Goal: Information Seeking & Learning: Understand process/instructions

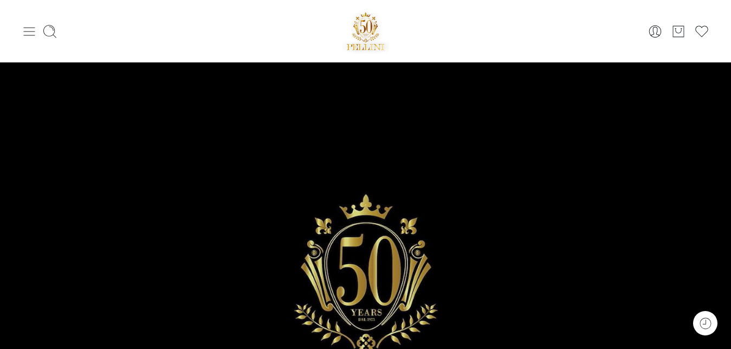
click at [27, 33] on icon at bounding box center [29, 31] width 15 height 15
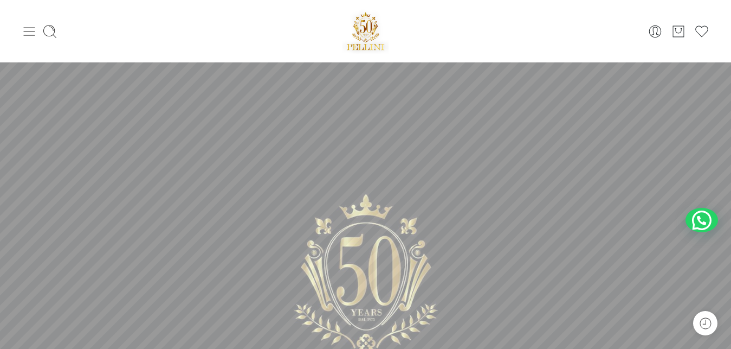
click at [28, 33] on icon at bounding box center [29, 31] width 15 height 15
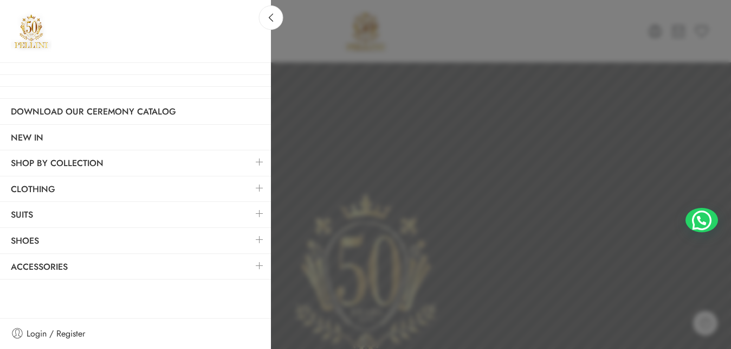
click at [257, 186] on link at bounding box center [259, 187] width 23 height 23
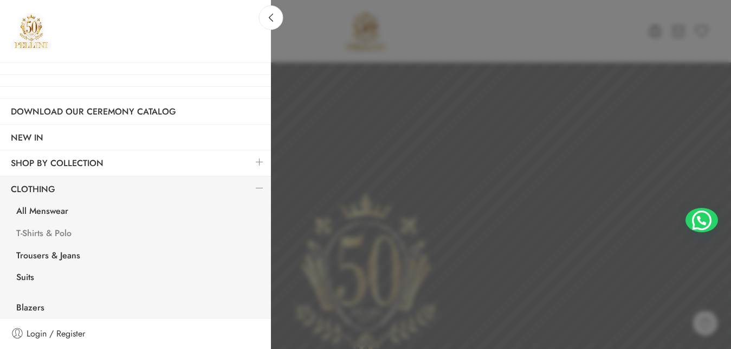
click at [60, 229] on link "T-Shirts & Polo" at bounding box center [138, 234] width 266 height 22
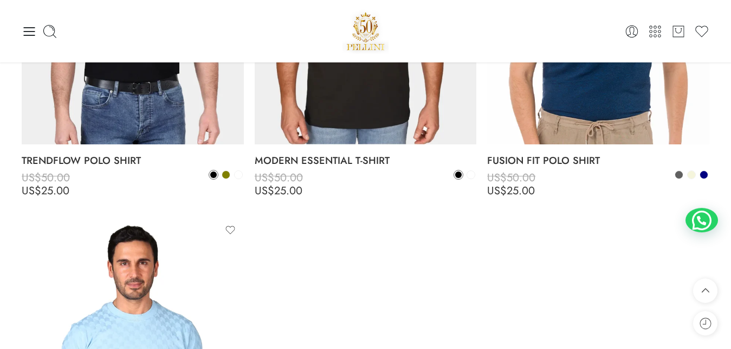
scroll to position [2827, 0]
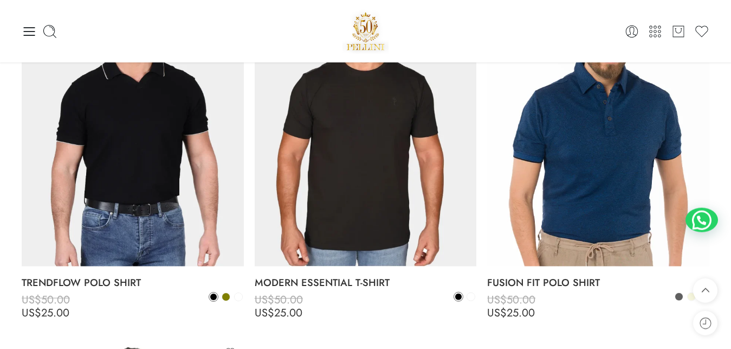
drag, startPoint x: 736, startPoint y: 64, endPoint x: 740, endPoint y: 254, distance: 190.3
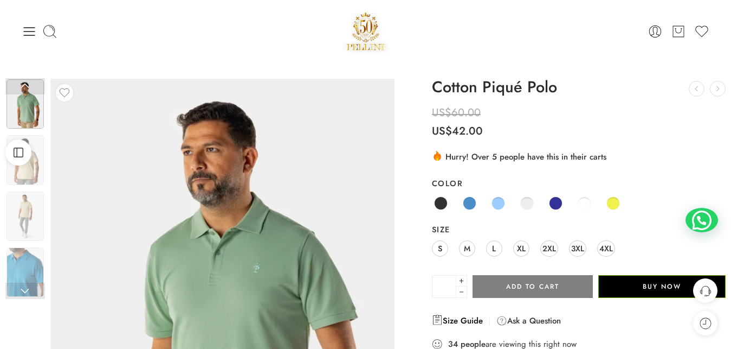
click at [468, 321] on link "Size Guide" at bounding box center [457, 320] width 51 height 13
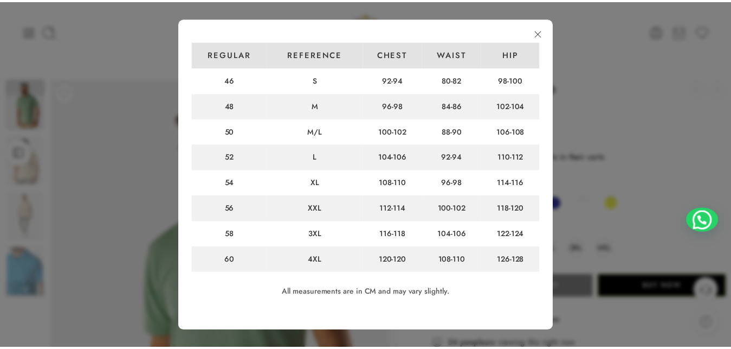
scroll to position [85, 0]
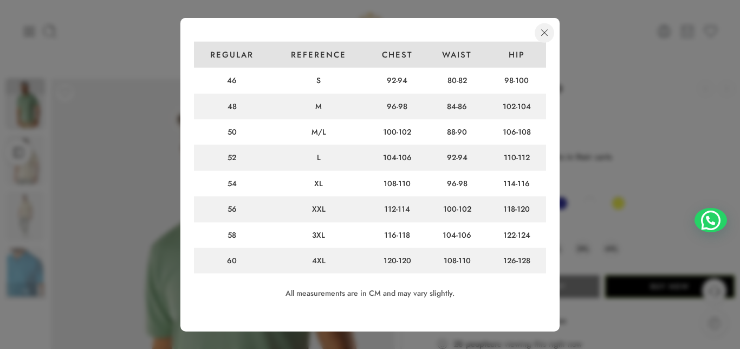
click at [542, 35] on link at bounding box center [545, 33] width 20 height 20
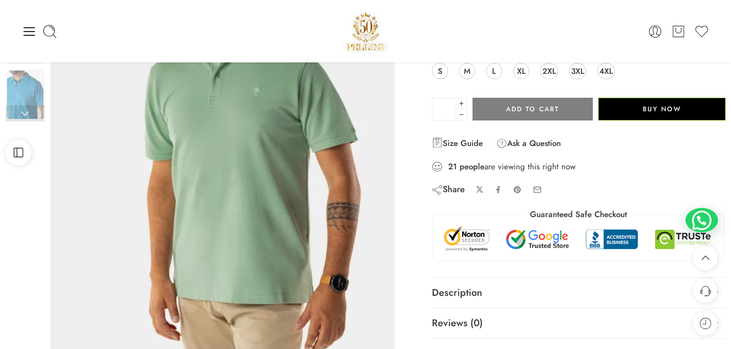
scroll to position [51, 0]
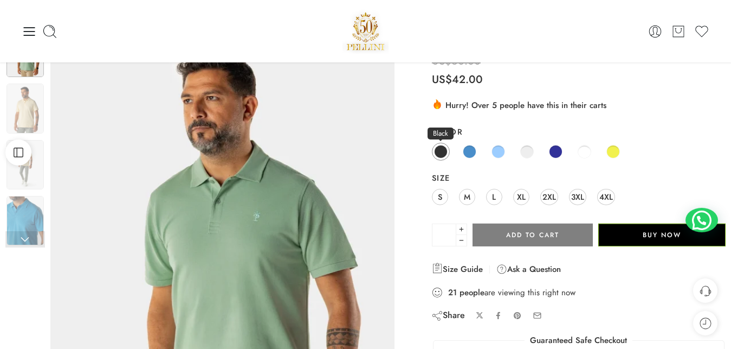
click at [439, 154] on span at bounding box center [441, 152] width 14 height 14
click at [441, 153] on span at bounding box center [441, 152] width 14 height 14
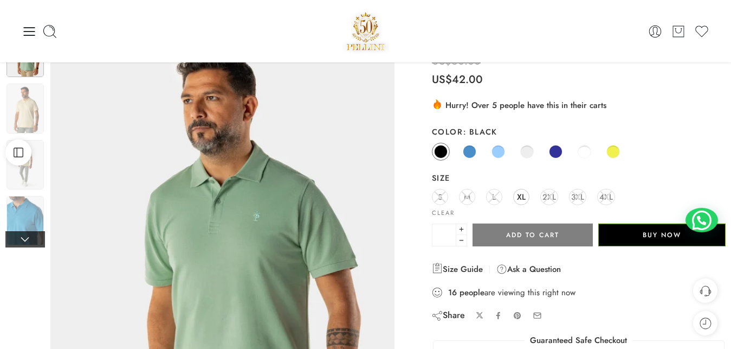
click at [26, 241] on link at bounding box center [25, 239] width 40 height 16
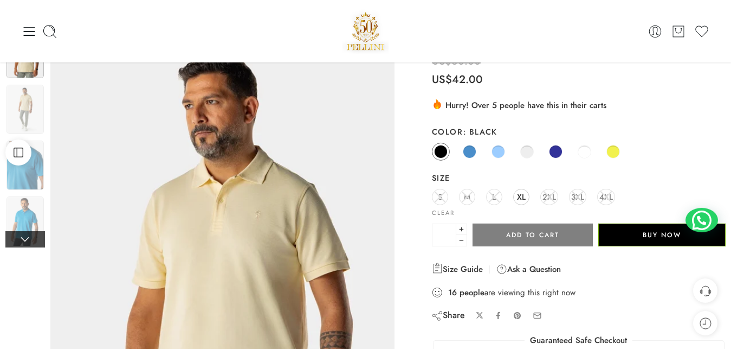
click at [26, 241] on link at bounding box center [25, 239] width 40 height 16
click at [26, 242] on link at bounding box center [25, 239] width 40 height 16
click at [24, 241] on link at bounding box center [25, 239] width 40 height 16
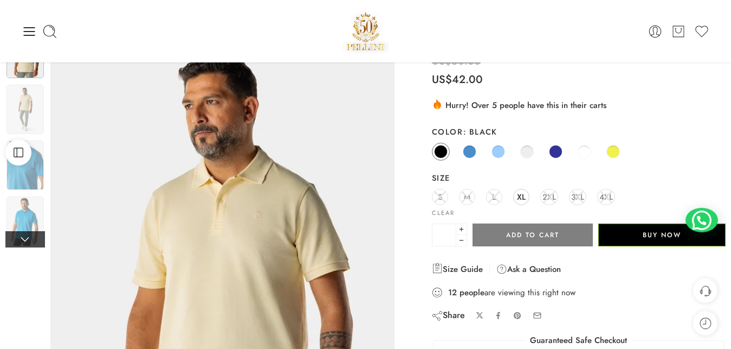
click at [24, 241] on link at bounding box center [25, 239] width 40 height 16
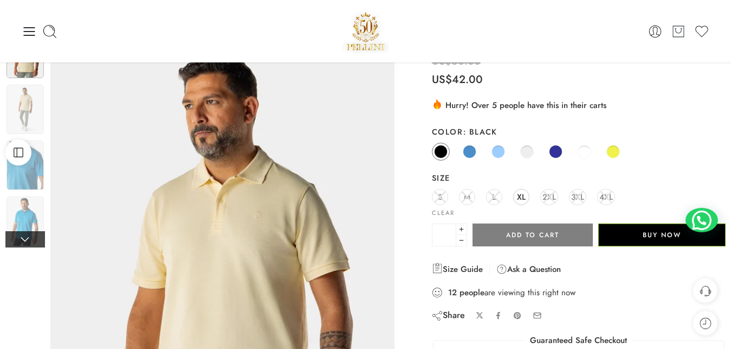
click at [24, 241] on link at bounding box center [25, 239] width 40 height 16
click at [24, 191] on div at bounding box center [25, 164] width 40 height 51
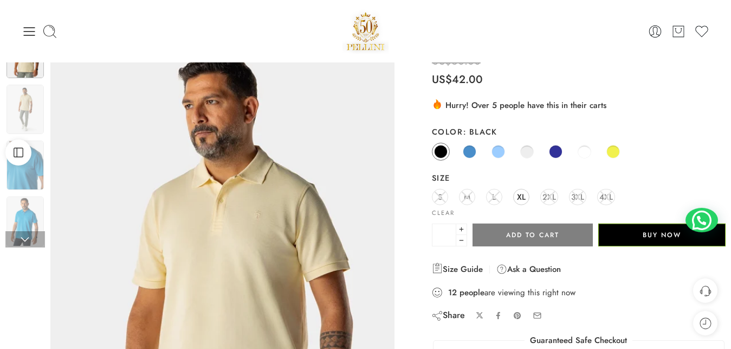
scroll to position [0, 0]
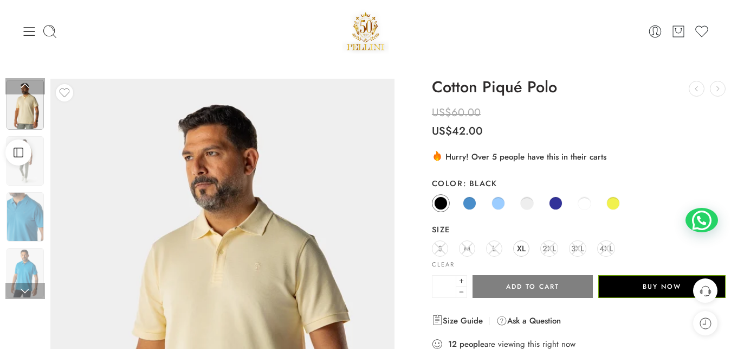
click at [24, 85] on div at bounding box center [25, 189] width 40 height 223
click at [24, 86] on div at bounding box center [25, 189] width 40 height 223
click at [24, 82] on div at bounding box center [25, 189] width 40 height 223
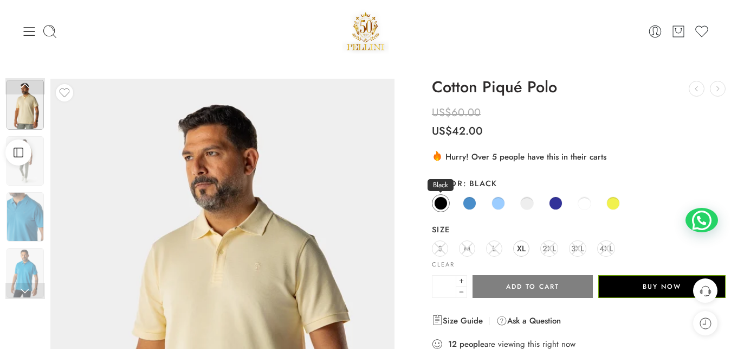
click at [441, 205] on span at bounding box center [441, 203] width 14 height 14
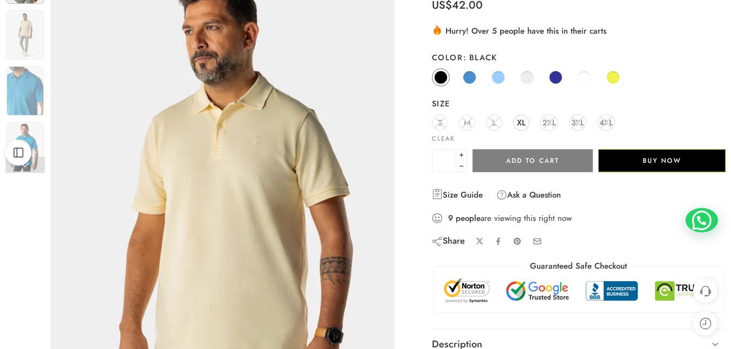
scroll to position [36, 0]
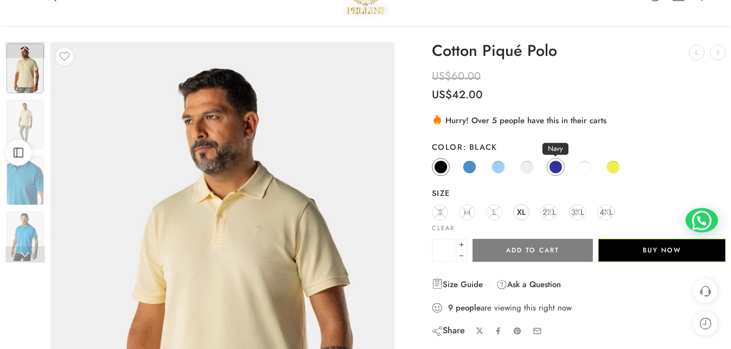
click at [556, 167] on span at bounding box center [556, 167] width 14 height 14
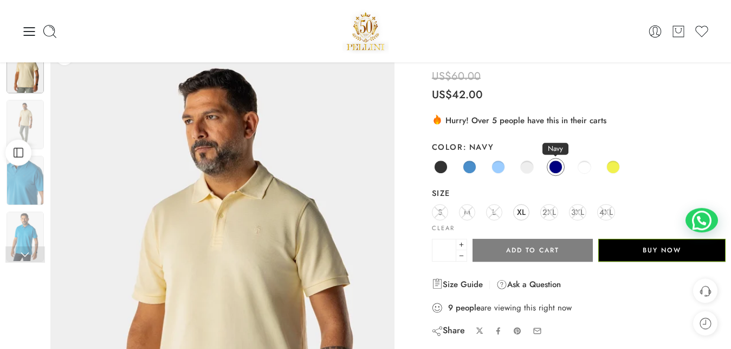
click at [556, 167] on span at bounding box center [556, 167] width 14 height 14
click at [557, 167] on span at bounding box center [556, 167] width 14 height 14
click at [441, 164] on span at bounding box center [441, 167] width 14 height 14
click at [441, 165] on span at bounding box center [441, 167] width 14 height 14
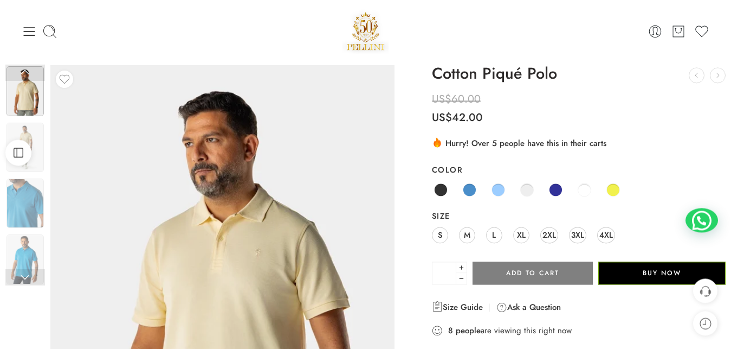
scroll to position [0, 0]
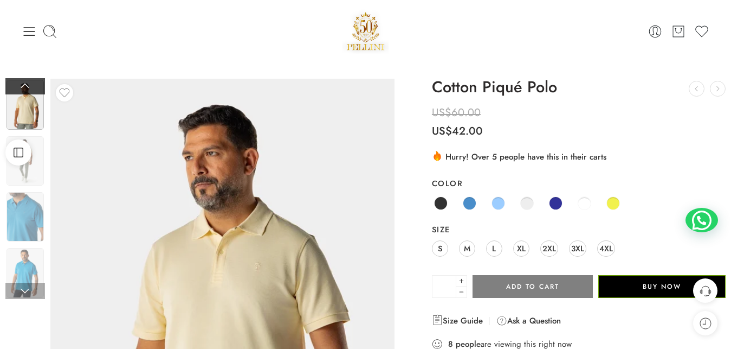
click at [25, 87] on link at bounding box center [25, 86] width 40 height 16
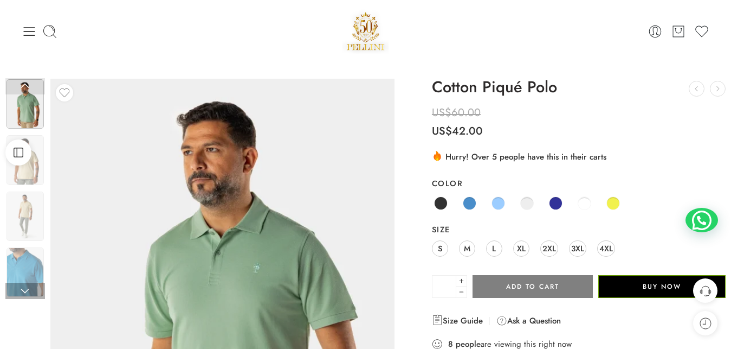
click at [25, 87] on link at bounding box center [25, 86] width 40 height 16
click at [27, 260] on img at bounding box center [25, 271] width 37 height 49
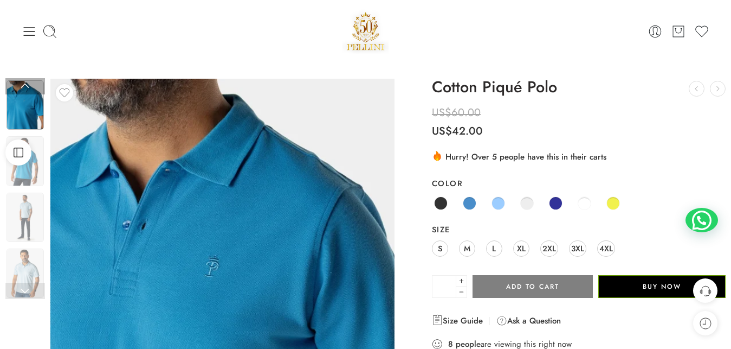
click at [27, 260] on div at bounding box center [25, 189] width 40 height 223
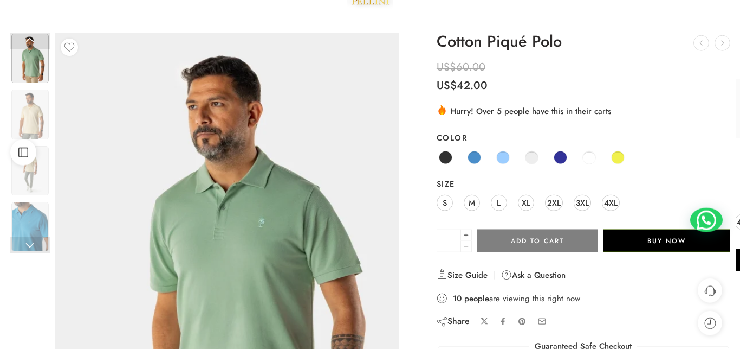
scroll to position [147, 0]
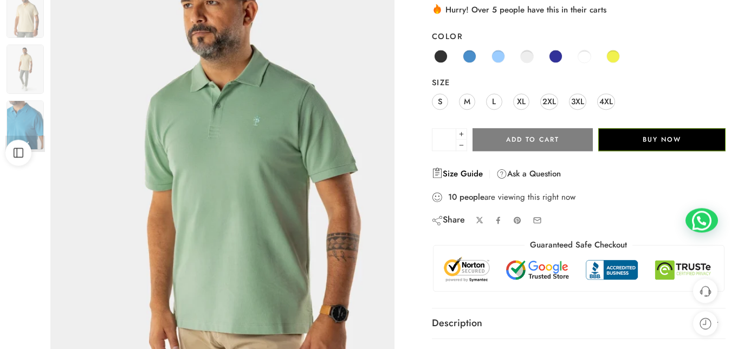
click at [457, 174] on link "Size Guide" at bounding box center [457, 173] width 51 height 13
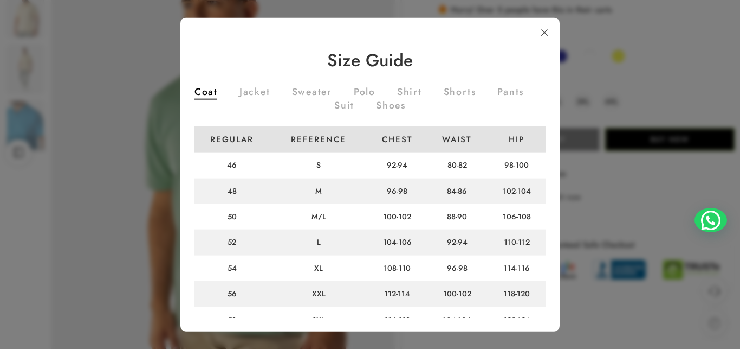
scroll to position [22, 0]
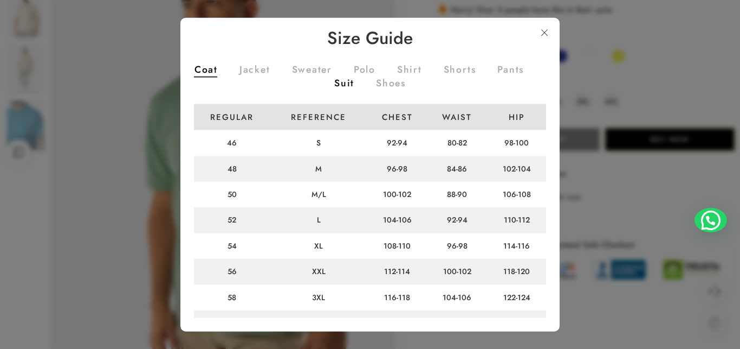
click at [354, 82] on link "Suit" at bounding box center [344, 85] width 20 height 12
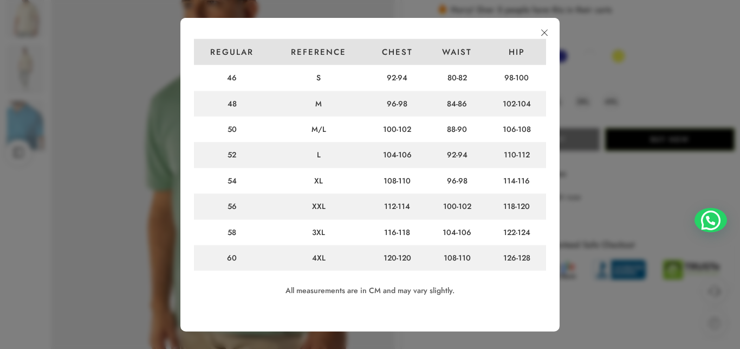
scroll to position [0, 0]
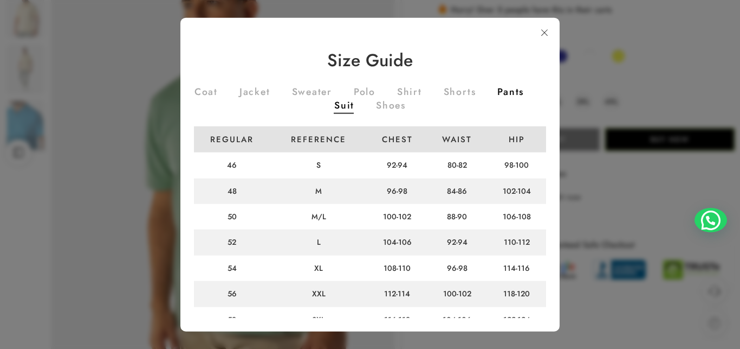
click at [498, 99] on link "Pants" at bounding box center [511, 93] width 27 height 12
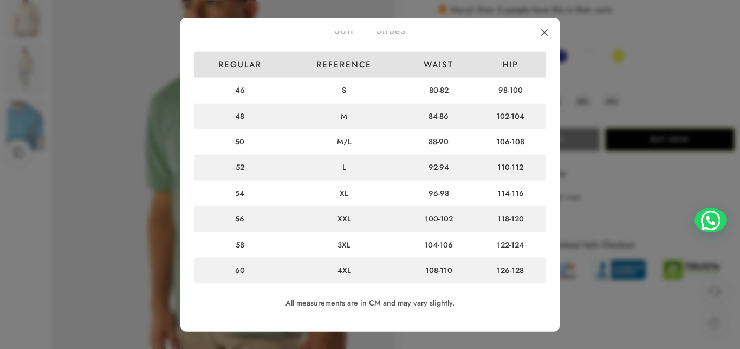
scroll to position [28, 0]
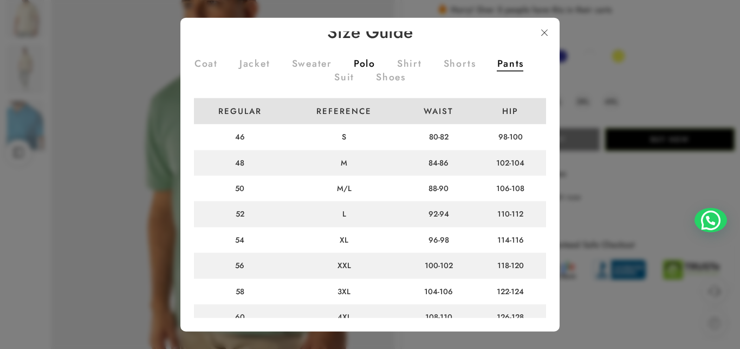
click at [376, 61] on link "Polo" at bounding box center [365, 65] width 22 height 12
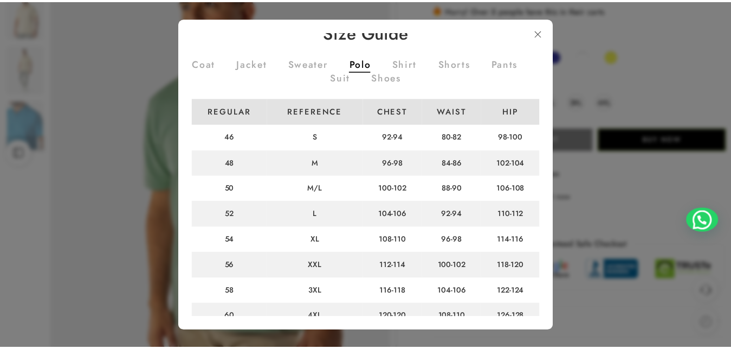
scroll to position [87, 0]
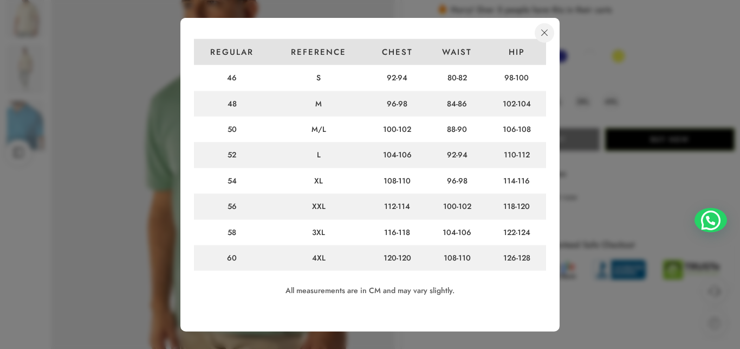
click at [540, 32] on link at bounding box center [545, 33] width 20 height 20
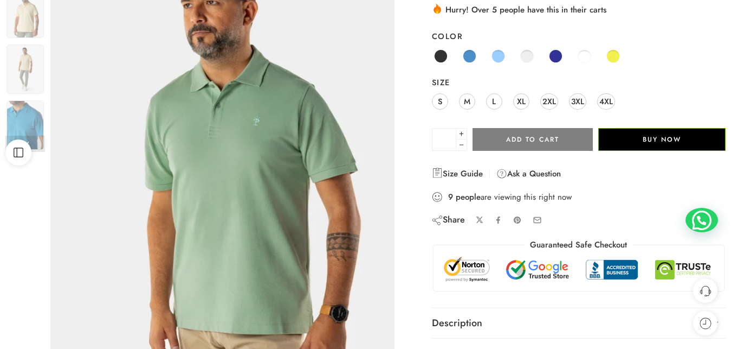
scroll to position [0, 0]
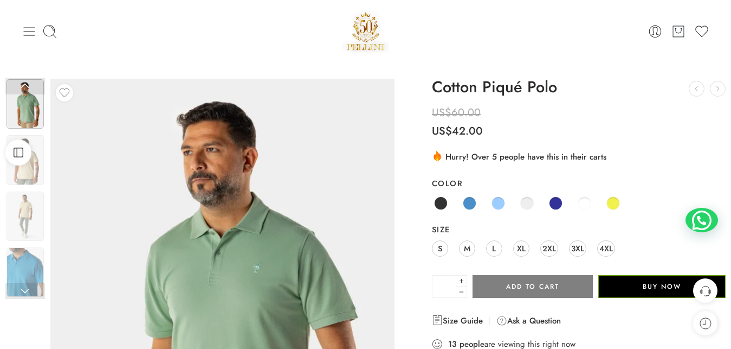
click at [23, 33] on icon at bounding box center [29, 31] width 15 height 15
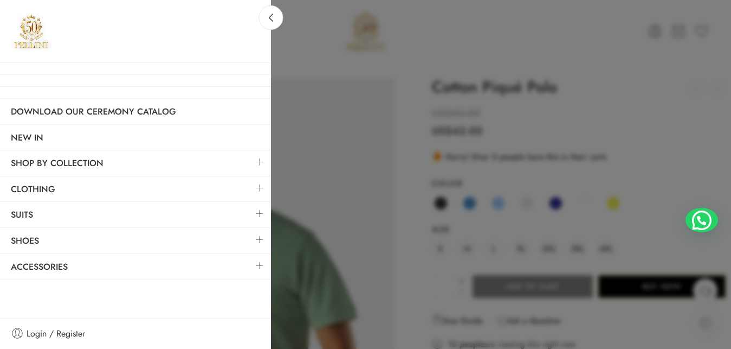
click at [260, 188] on link at bounding box center [259, 187] width 23 height 23
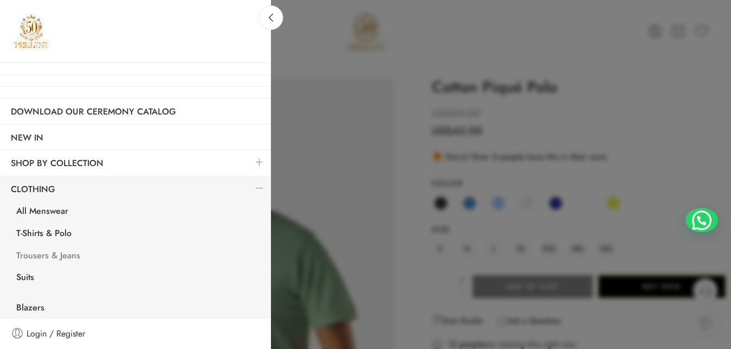
click at [38, 257] on link "Trousers & Jeans" at bounding box center [138, 257] width 266 height 22
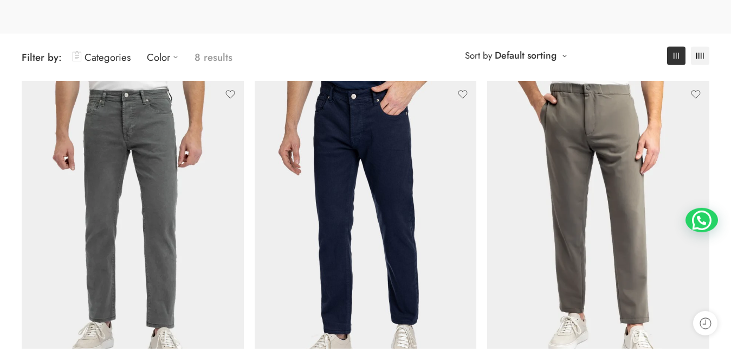
scroll to position [1533, 0]
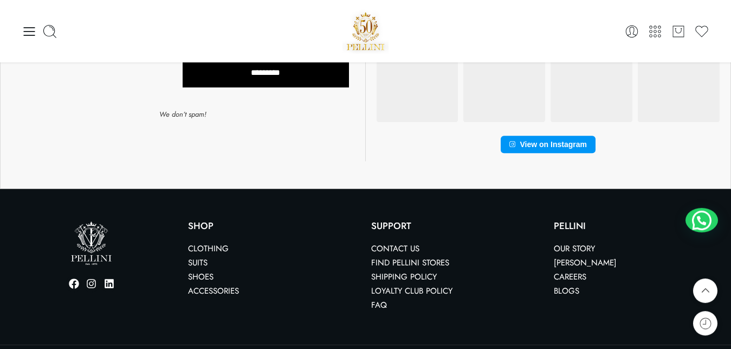
click at [414, 270] on link "Shipping Policy" at bounding box center [404, 276] width 66 height 12
click at [404, 270] on link "Shipping Policy" at bounding box center [404, 276] width 66 height 12
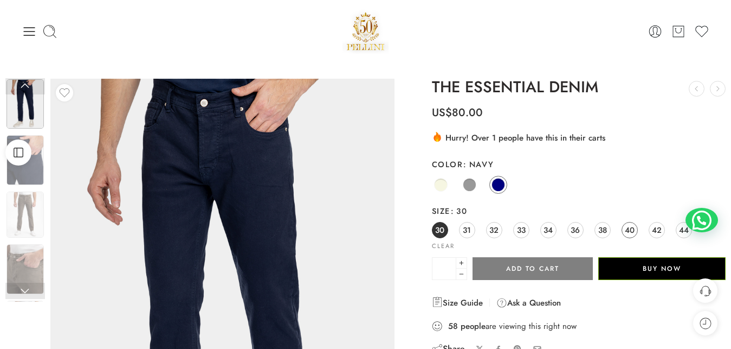
click at [629, 227] on span "40" at bounding box center [630, 229] width 10 height 15
click at [499, 184] on span at bounding box center [499, 185] width 14 height 14
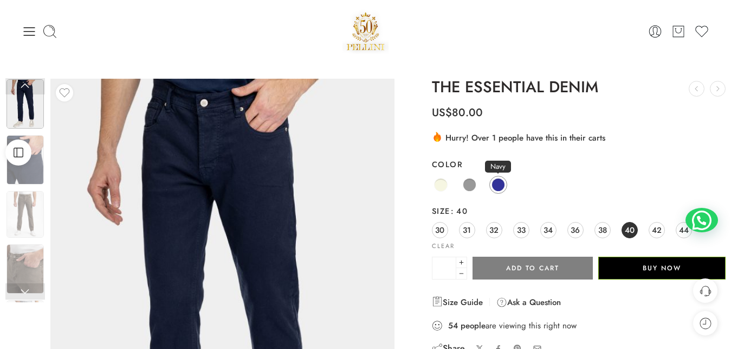
click at [500, 183] on span at bounding box center [499, 185] width 14 height 14
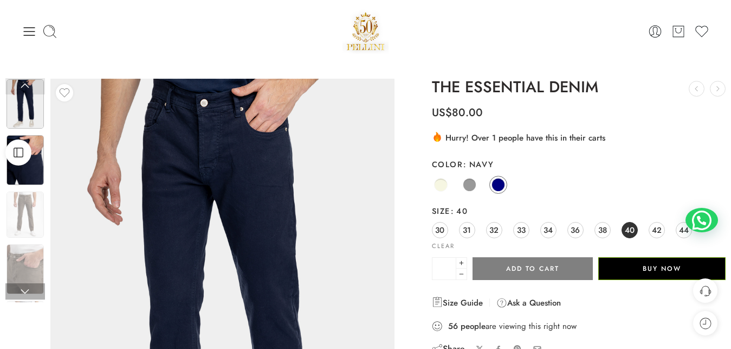
click at [30, 168] on img at bounding box center [25, 159] width 37 height 49
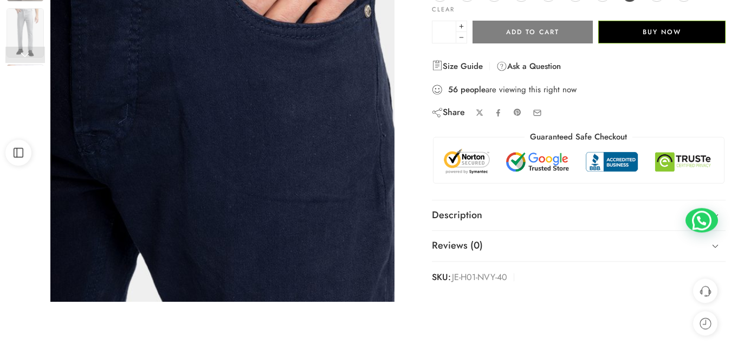
scroll to position [249, 0]
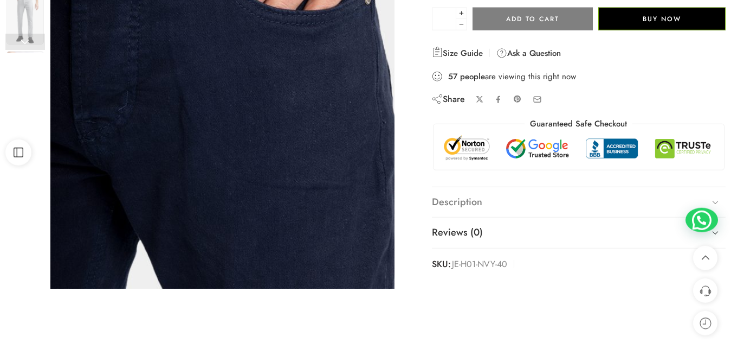
click at [717, 200] on icon at bounding box center [715, 202] width 15 height 15
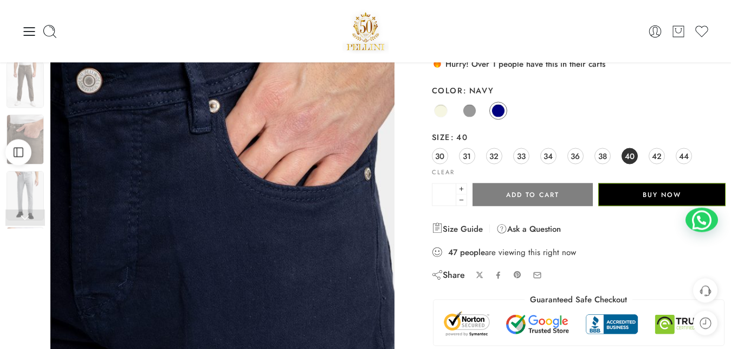
scroll to position [70, 0]
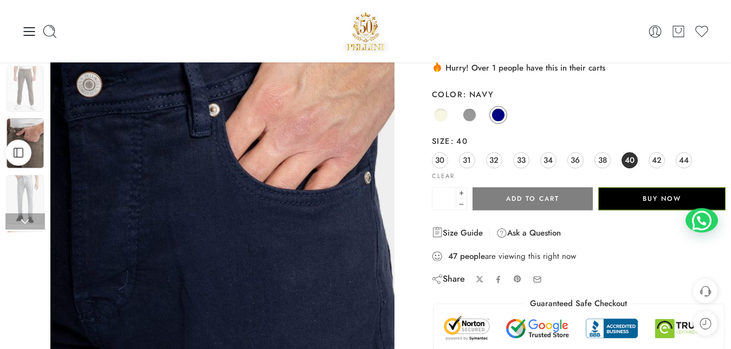
click at [37, 142] on img at bounding box center [25, 142] width 37 height 49
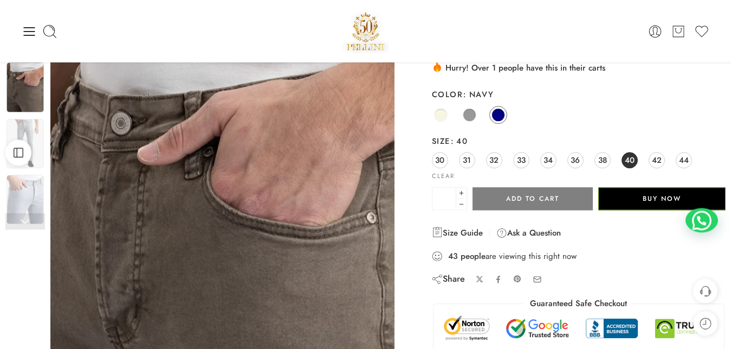
scroll to position [0, 0]
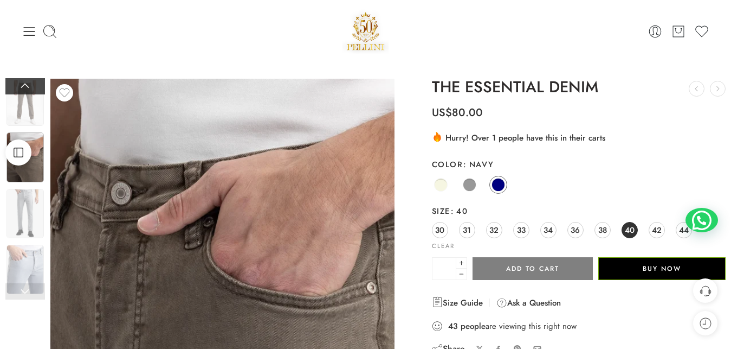
click at [25, 88] on link at bounding box center [25, 86] width 40 height 16
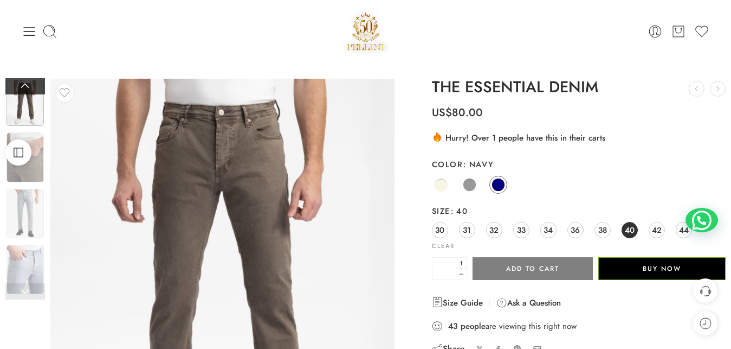
click at [25, 86] on link at bounding box center [25, 86] width 40 height 16
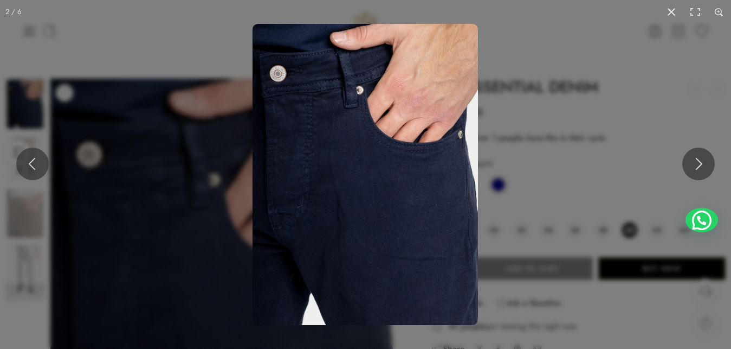
click at [334, 107] on img at bounding box center [365, 174] width 225 height 301
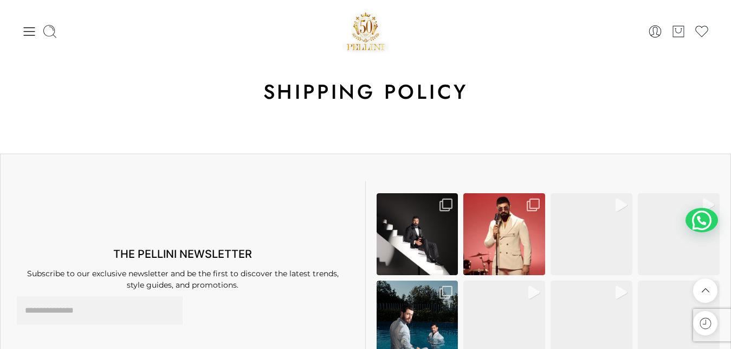
scroll to position [368, 0]
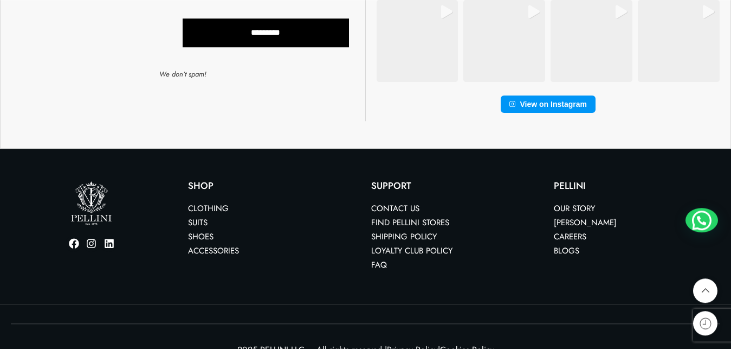
click at [381, 265] on link "FAQ" at bounding box center [379, 265] width 16 height 12
